Goal: Task Accomplishment & Management: Manage account settings

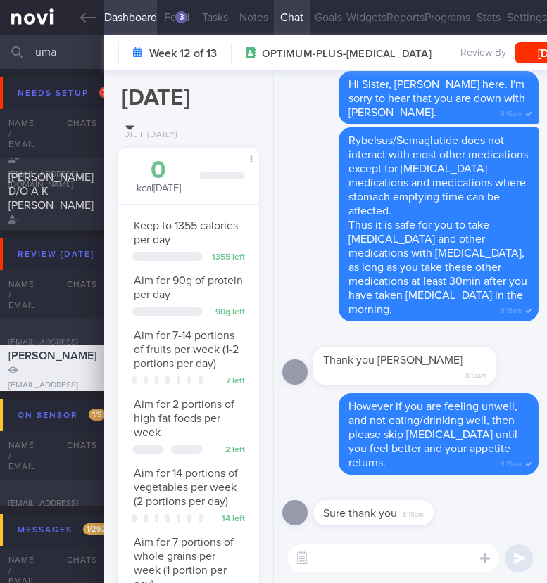
select select "5"
click at [425, 549] on textarea at bounding box center [393, 559] width 211 height 28
type textarea "T"
type textarea "I"
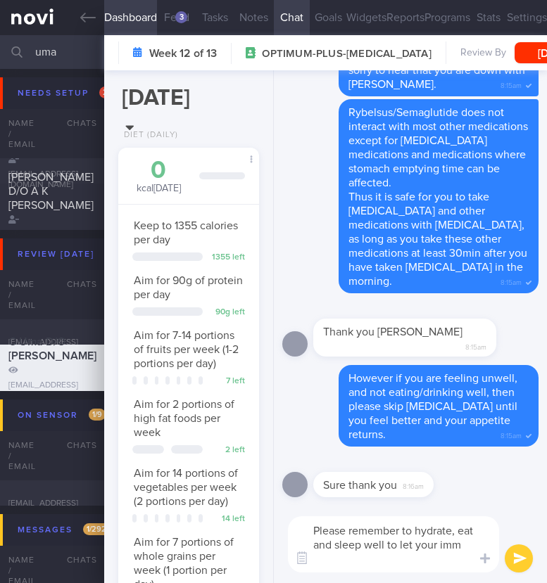
scroll to position [0, 0]
type textarea "Please remember to hydrate, eat and sleep well to let your immune system recove…"
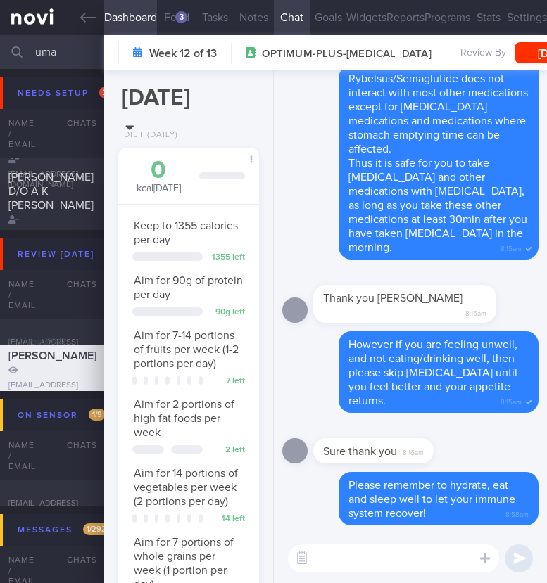
drag, startPoint x: 60, startPoint y: 51, endPoint x: 37, endPoint y: 52, distance: 23.3
click at [37, 52] on input "uma" at bounding box center [273, 52] width 547 height 34
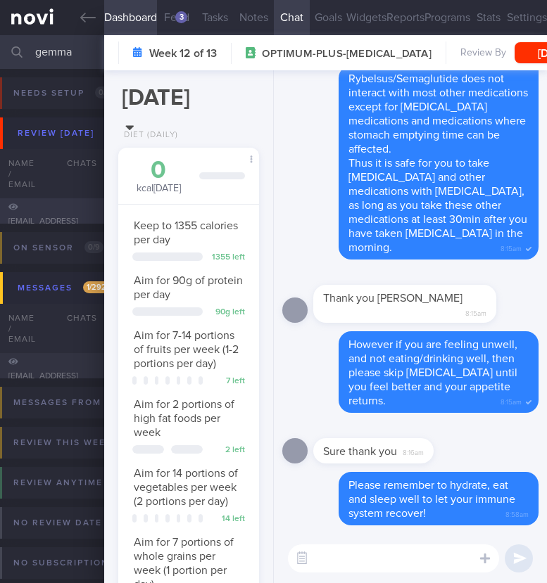
type input "gemma"
click at [34, 198] on span "[PERSON_NAME]" at bounding box center [50, 191] width 85 height 11
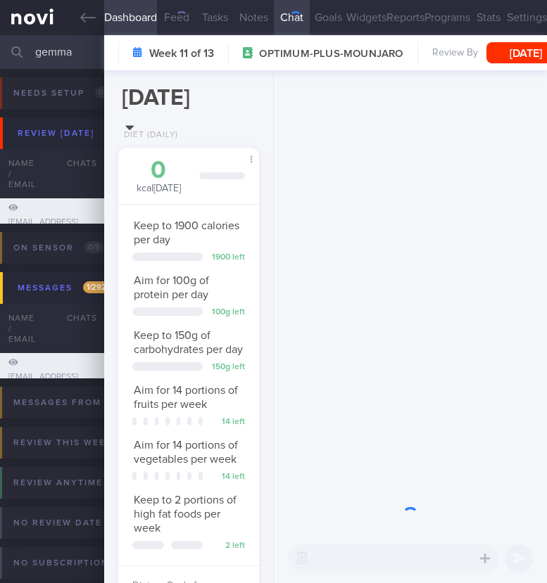
scroll to position [72, 104]
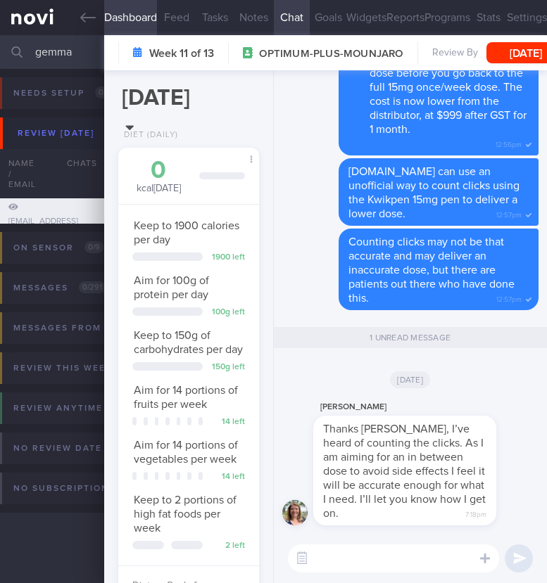
click at [398, 562] on textarea at bounding box center [393, 559] width 211 height 28
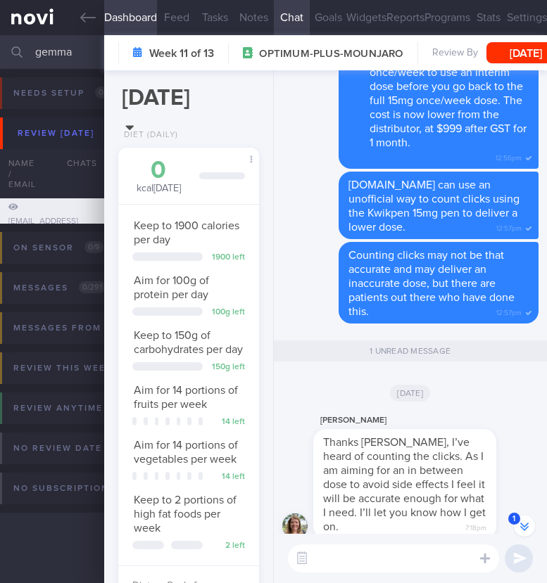
click at [371, 561] on textarea at bounding box center [393, 559] width 211 height 28
paste textarea "[URL][DOMAIN_NAME]"
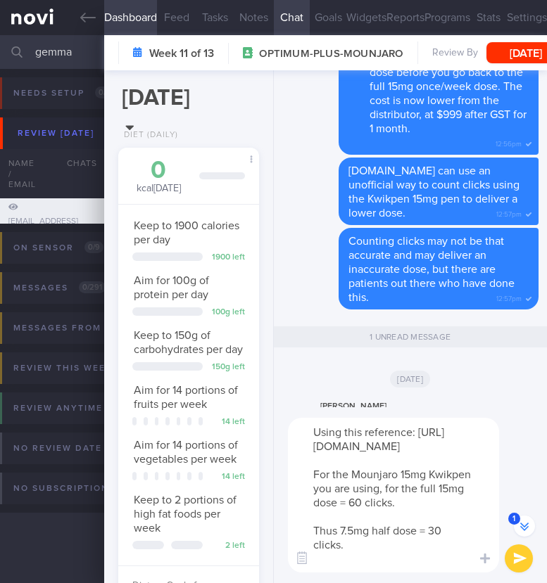
scroll to position [-139, 0]
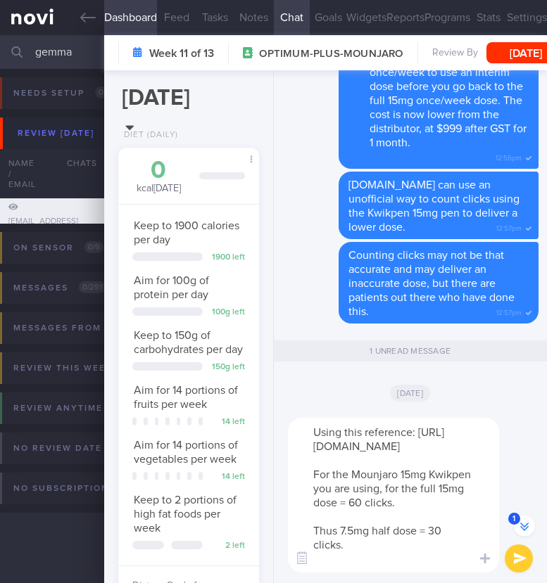
click at [371, 547] on textarea "Using this reference: https://monj.co.uk/monj-mounjaro-click-chart/ For the Mou…" at bounding box center [393, 495] width 211 height 155
click at [421, 558] on textarea "Using this reference: https://monj.co.uk/monj-mounjaro-click-chart/ For the Mou…" at bounding box center [393, 495] width 211 height 155
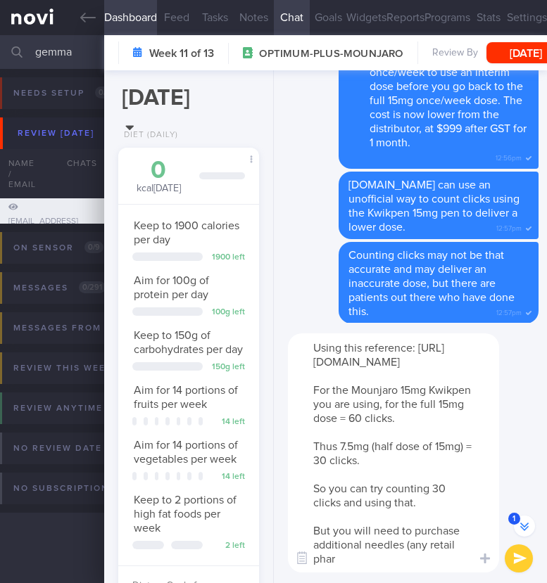
scroll to position [-238, 0]
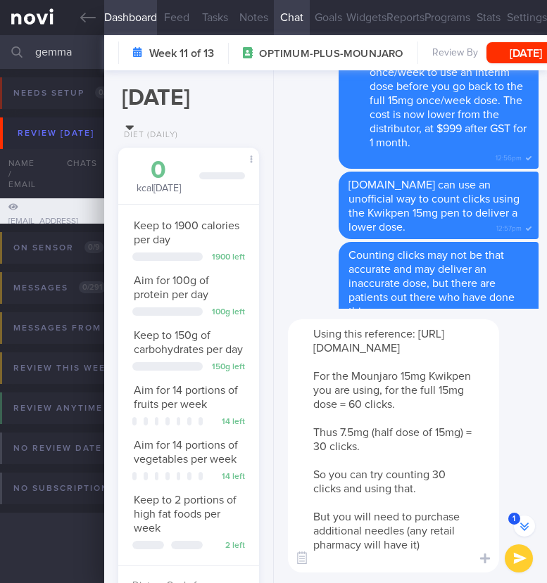
type textarea "Using this reference: https://monj.co.uk/monj-mounjaro-click-chart/ For the Mou…"
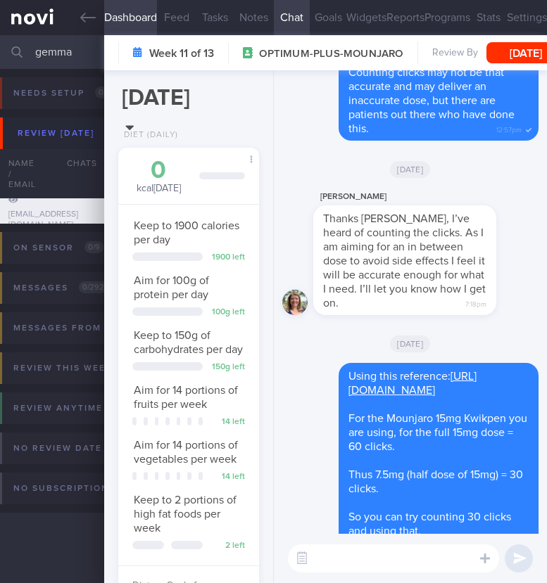
scroll to position [0, 0]
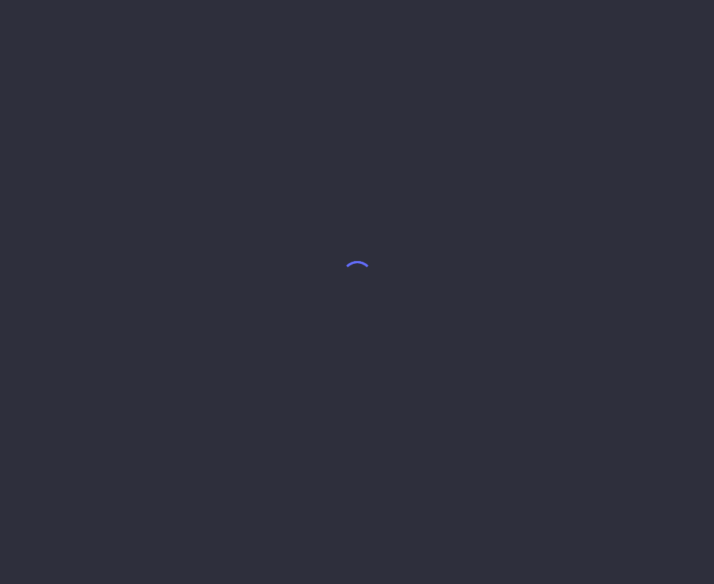
select select "7"
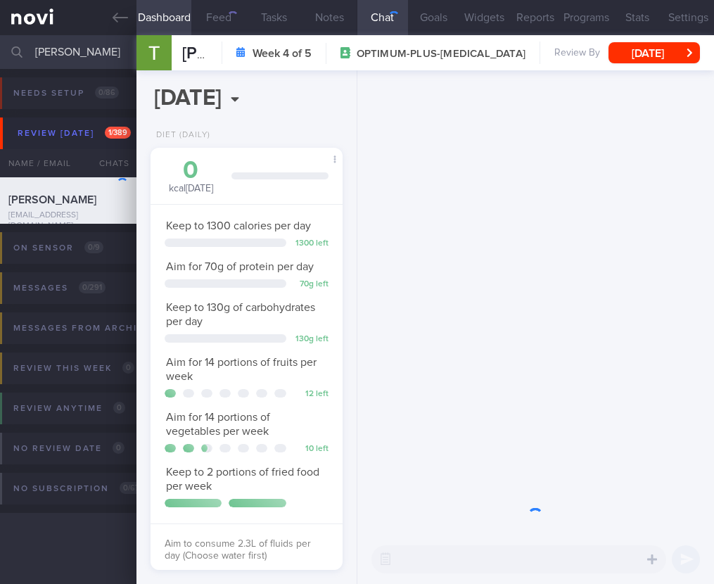
scroll to position [703454, 703396]
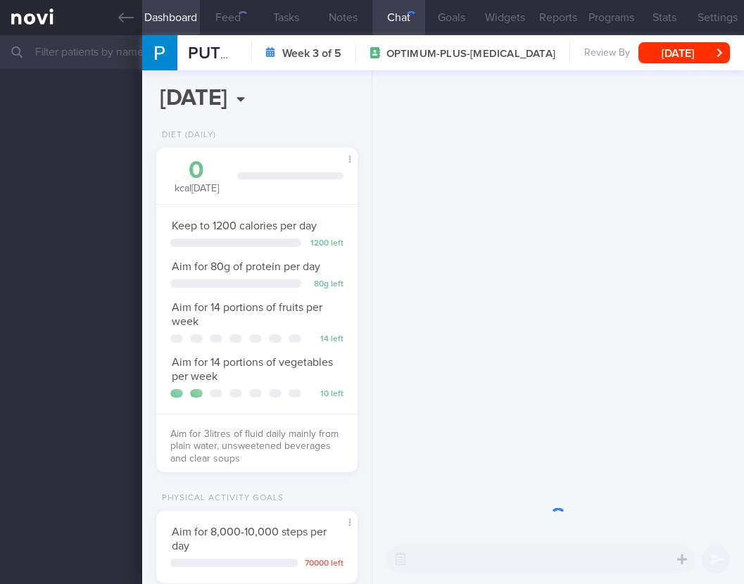
scroll to position [103, 165]
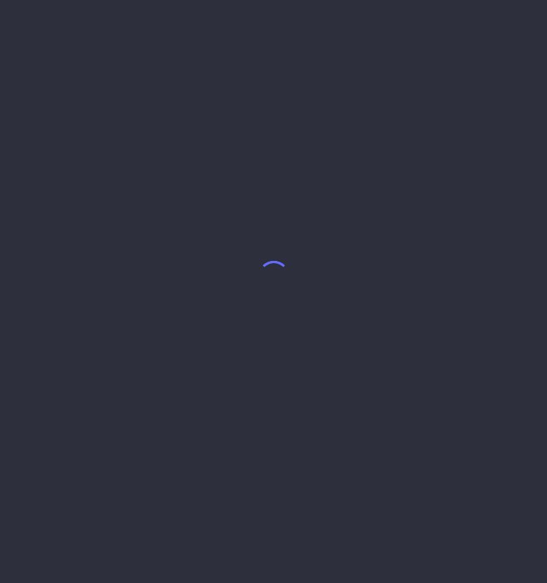
select select "5"
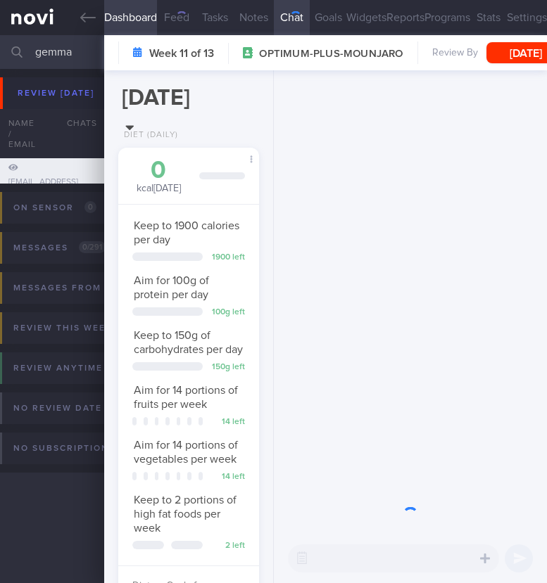
scroll to position [72, 104]
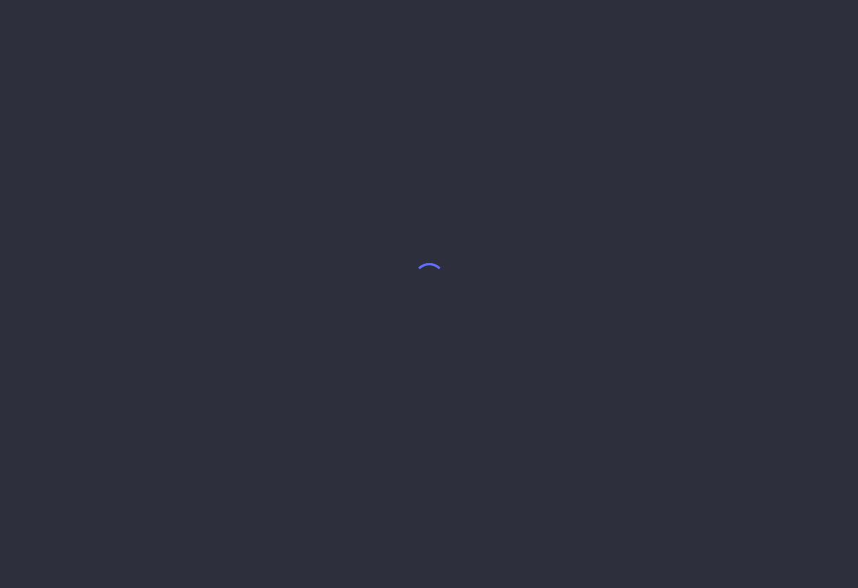
select select "7"
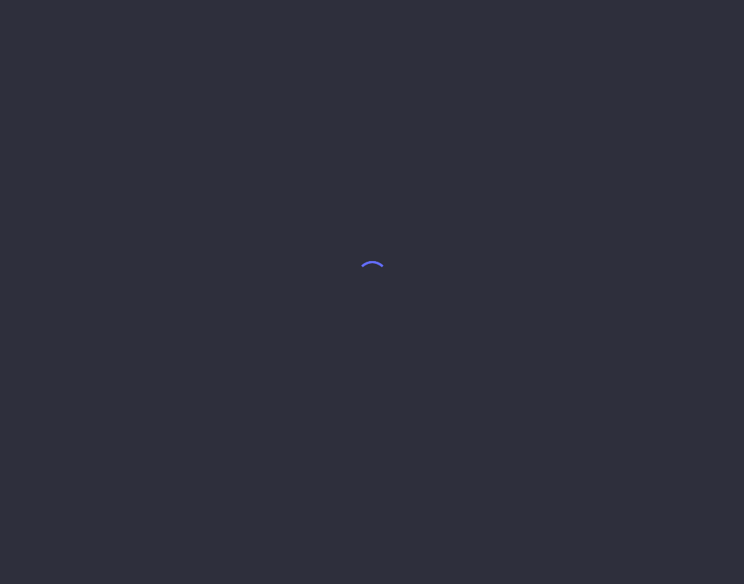
select select "6"
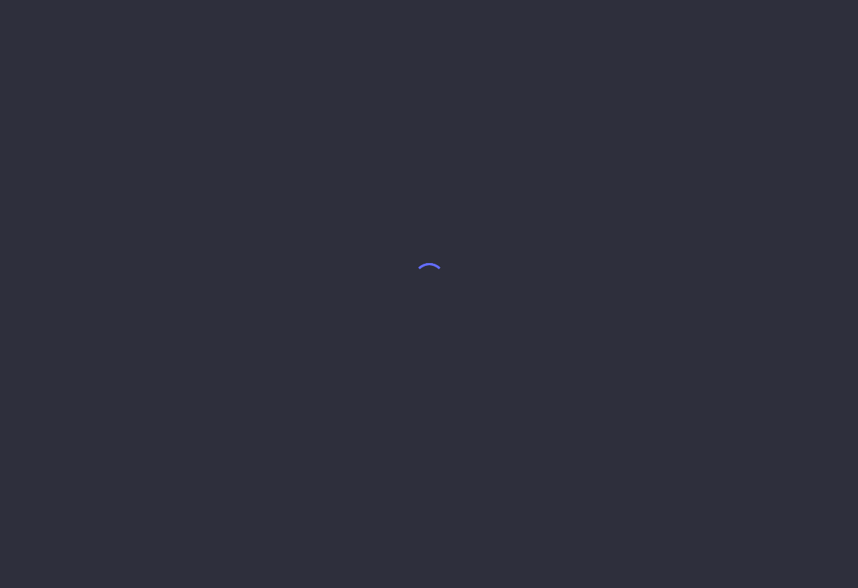
select select "7"
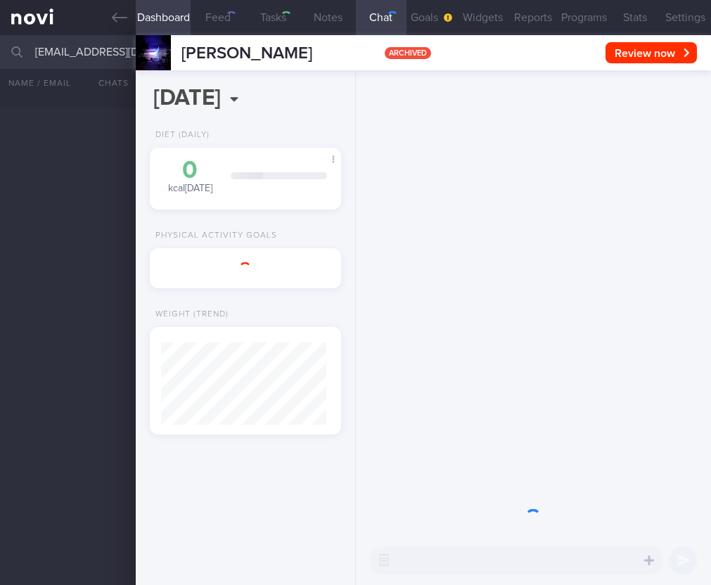
select select "7"
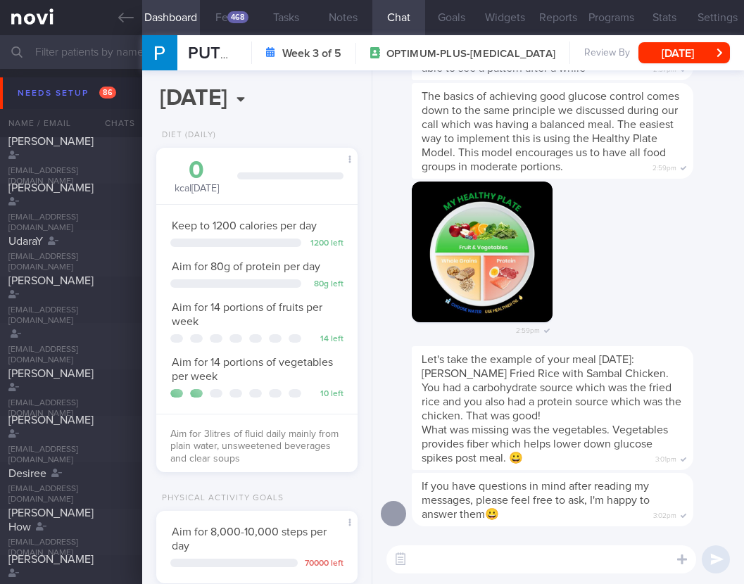
scroll to position [103, 165]
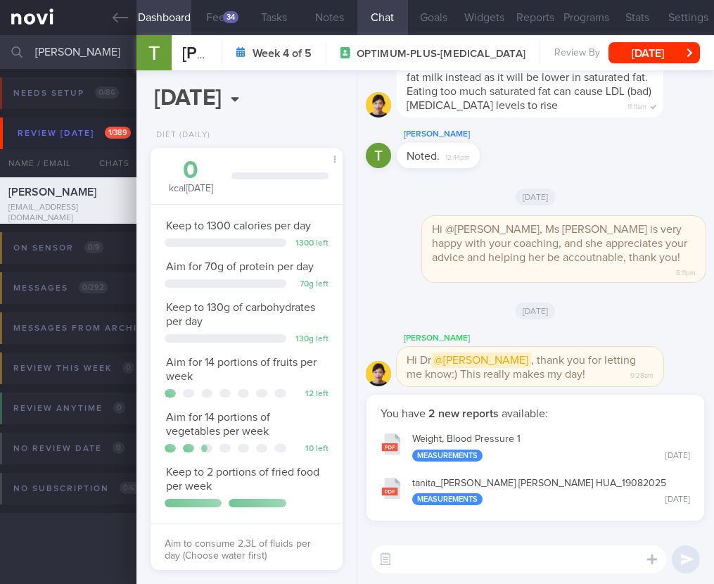
select select "7"
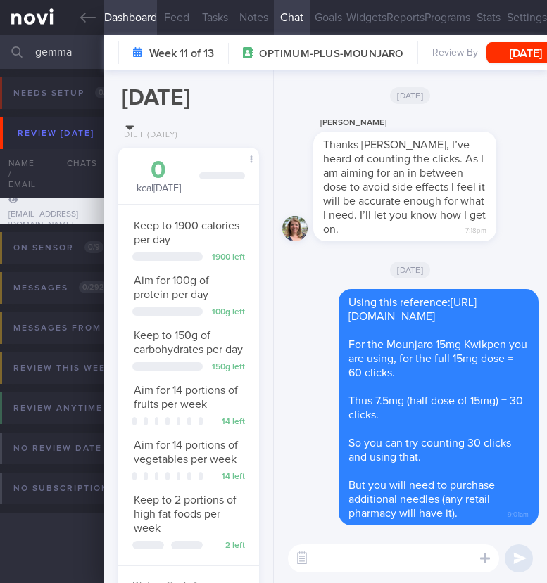
select select "5"
